Goal: Task Accomplishment & Management: Use online tool/utility

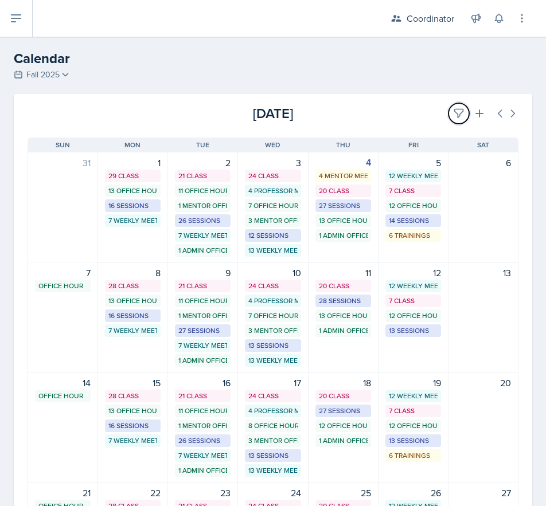
drag, startPoint x: 453, startPoint y: 115, endPoint x: 365, endPoint y: 159, distance: 98.2
click at [453, 115] on icon at bounding box center [458, 113] width 11 height 11
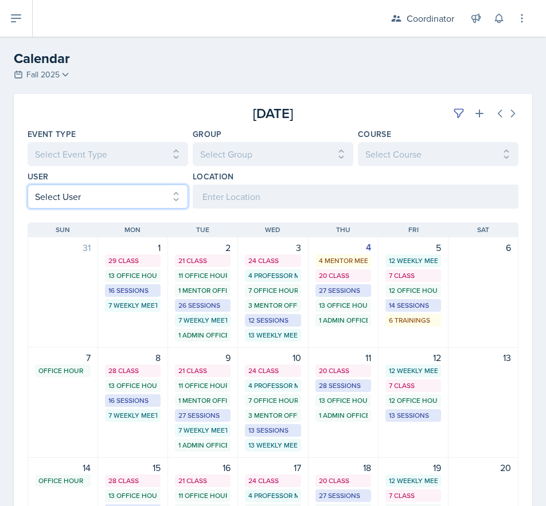
click at [49, 196] on select "Select User All [PERSON_NAME] [PERSON_NAME] [PERSON_NAME] [PERSON_NAME] [PERSON…" at bounding box center [108, 197] width 160 height 24
select select "481202eb-b246-4b62-a80e-9d17d239237b"
click at [28, 185] on select "Select User All [PERSON_NAME] [PERSON_NAME] [PERSON_NAME] [PERSON_NAME] [PERSON…" at bounding box center [108, 197] width 160 height 24
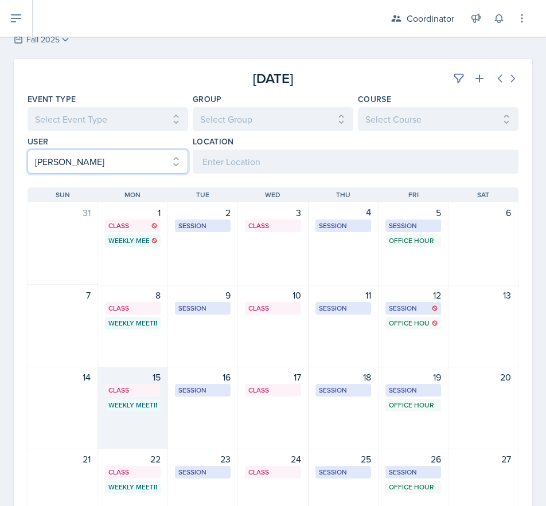
scroll to position [172, 0]
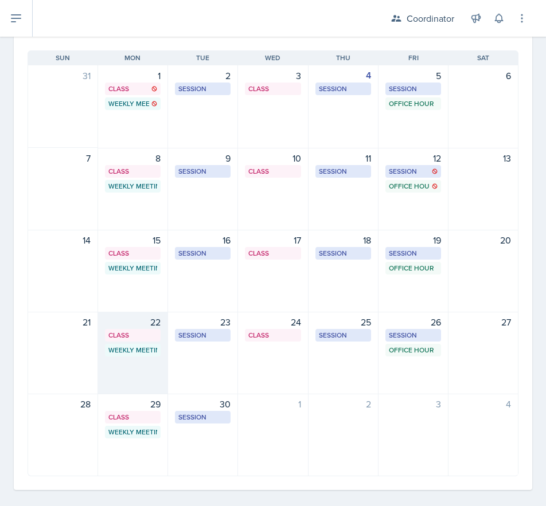
click at [146, 381] on div "22 Class BAB 204 1:00 PM - 2:20 PM Weekly Meeting SSC 4:30 PM - 5:30 PM" at bounding box center [133, 353] width 70 height 83
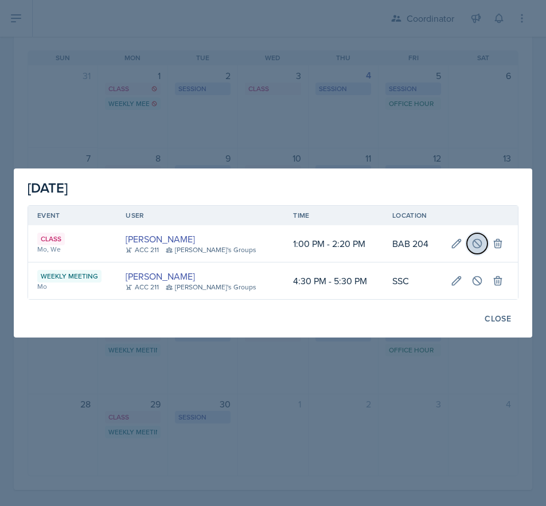
click at [466, 245] on button at bounding box center [476, 243] width 21 height 21
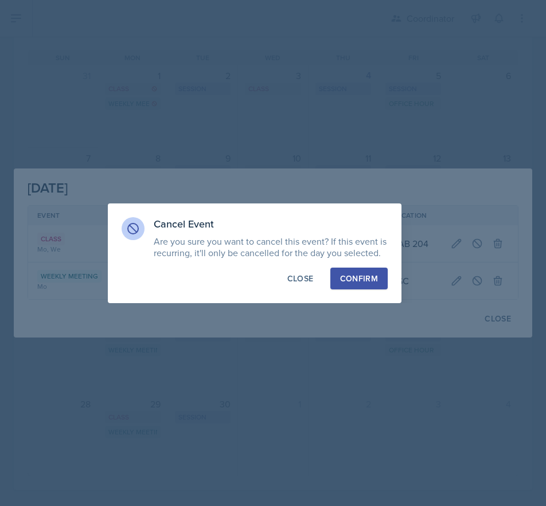
click at [350, 277] on div "Confirm" at bounding box center [359, 278] width 38 height 11
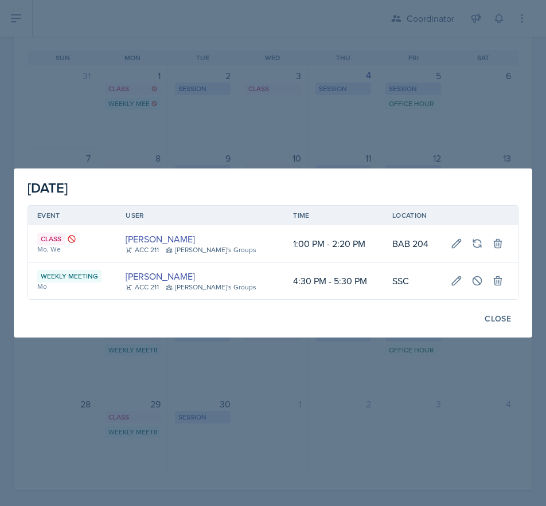
click at [341, 365] on div at bounding box center [273, 253] width 546 height 506
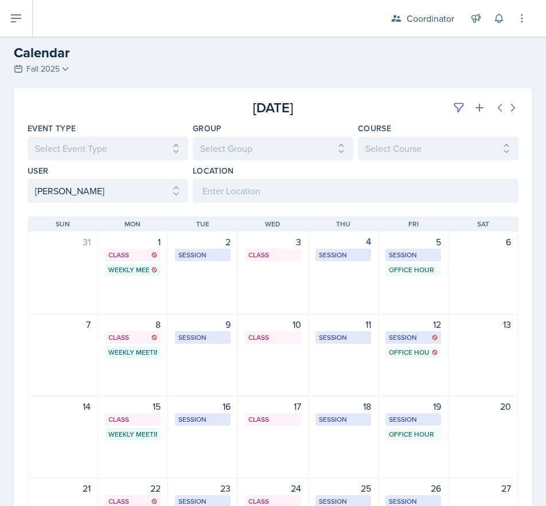
scroll to position [0, 0]
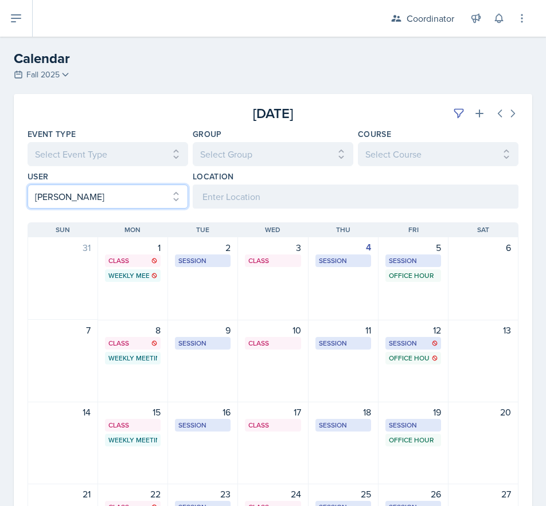
click at [116, 202] on select "Select User All [PERSON_NAME] [PERSON_NAME] [PERSON_NAME] [PERSON_NAME] [PERSON…" at bounding box center [108, 197] width 160 height 24
select select
click at [28, 185] on select "Select User All [PERSON_NAME] [PERSON_NAME] [PERSON_NAME] [PERSON_NAME] [PERSON…" at bounding box center [108, 197] width 160 height 24
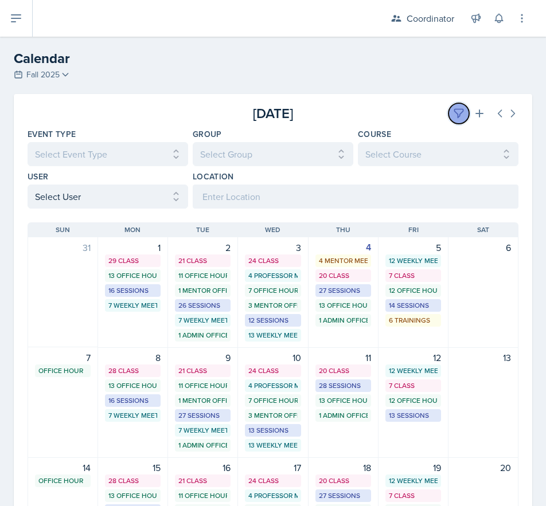
click at [453, 112] on icon at bounding box center [458, 113] width 11 height 11
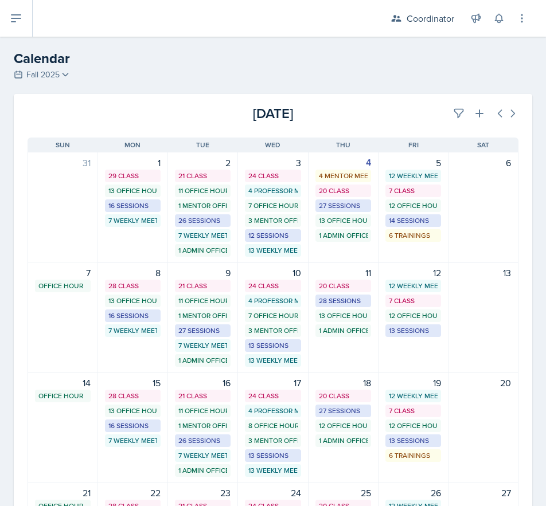
drag, startPoint x: 397, startPoint y: 128, endPoint x: 391, endPoint y: 135, distance: 9.3
click at [395, 128] on div "[DATE] Sun [DATE] Mon [DATE] Tue [DATE] Wed [DATE] Thu [DATE] Fri [DATE] Sat 31…" at bounding box center [273, 420] width 518 height 593
